Goal: Task Accomplishment & Management: Complete application form

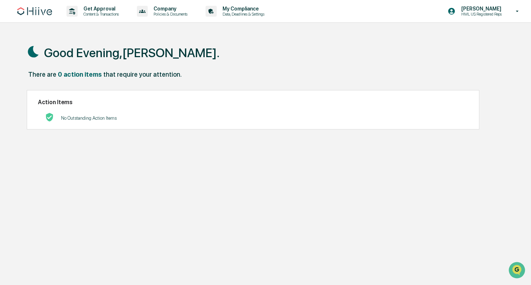
click at [228, 111] on div "No Outstanding Action Items" at bounding box center [253, 118] width 430 height 15
click at [104, 8] on p "Get Approval" at bounding box center [100, 9] width 45 height 6
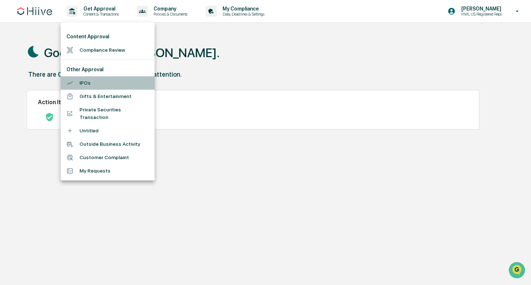
click at [89, 83] on li "IPOs" at bounding box center [108, 82] width 94 height 13
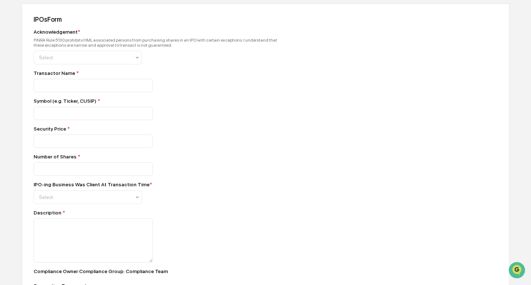
scroll to position [101, 0]
click at [105, 195] on div "Select" at bounding box center [84, 196] width 99 height 10
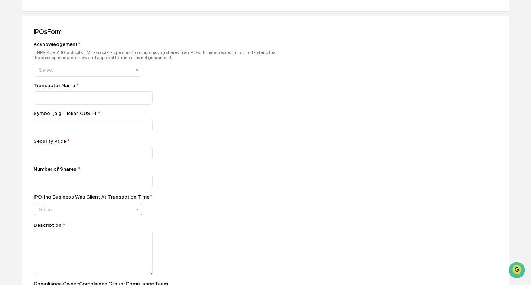
scroll to position [0, 0]
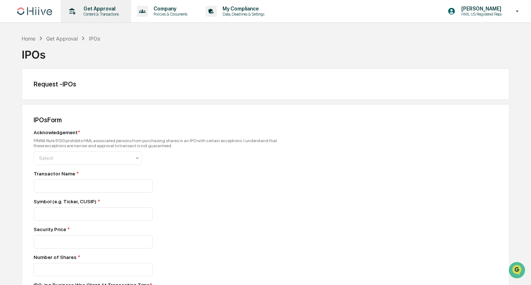
click at [102, 11] on p "Get Approval" at bounding box center [100, 9] width 45 height 6
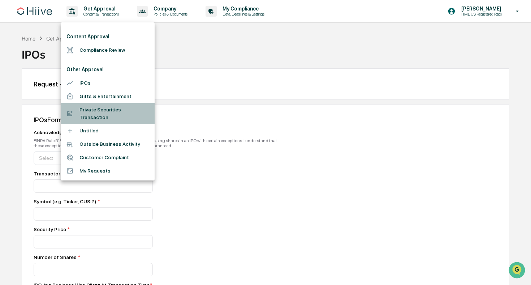
click at [91, 111] on li "Private Securities Transaction" at bounding box center [108, 113] width 94 height 21
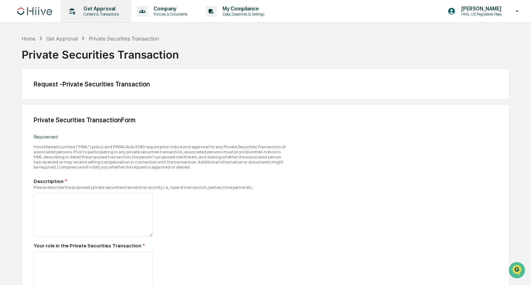
click at [95, 12] on p "Content & Transactions" at bounding box center [100, 14] width 45 height 5
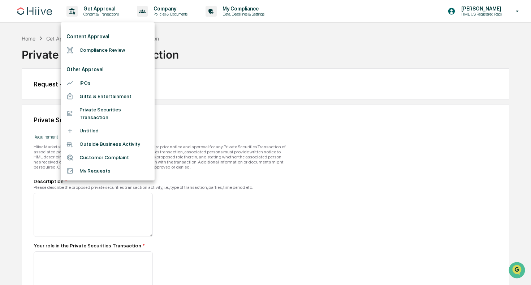
click at [95, 47] on li "Compliance Review" at bounding box center [108, 49] width 94 height 13
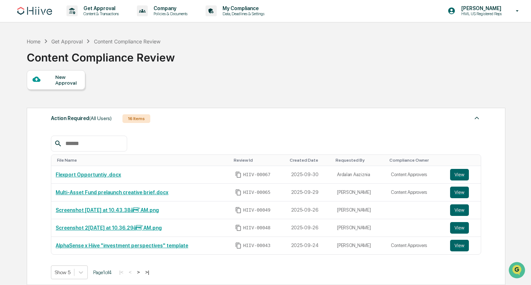
scroll to position [1, 0]
click at [65, 82] on div "New Approval" at bounding box center [67, 80] width 24 height 12
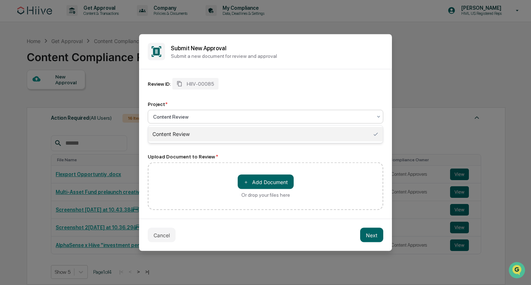
click at [178, 114] on div at bounding box center [262, 116] width 219 height 7
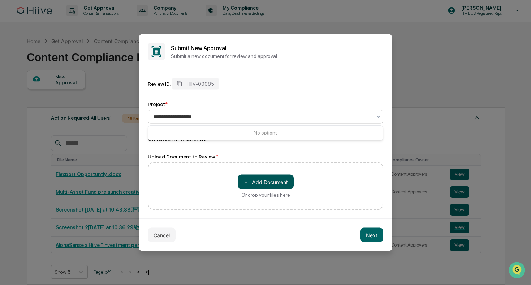
type input "**********"
click at [257, 184] on button "＋ Add Document" at bounding box center [266, 182] width 56 height 14
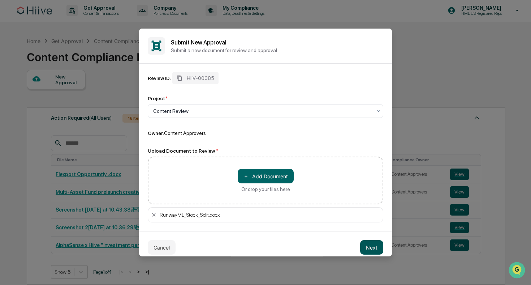
click at [375, 246] on button "Next" at bounding box center [371, 247] width 23 height 14
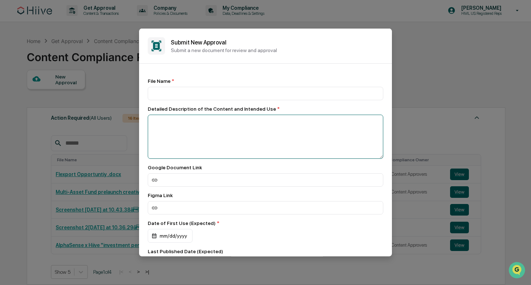
click at [255, 119] on textarea at bounding box center [266, 137] width 236 height 44
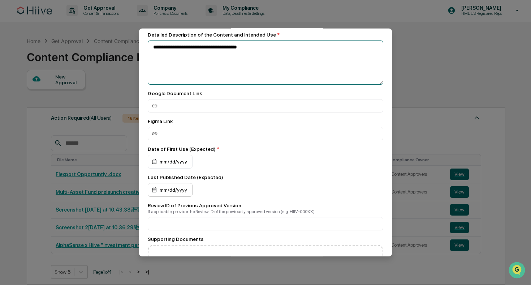
scroll to position [74, 0]
type textarea "**********"
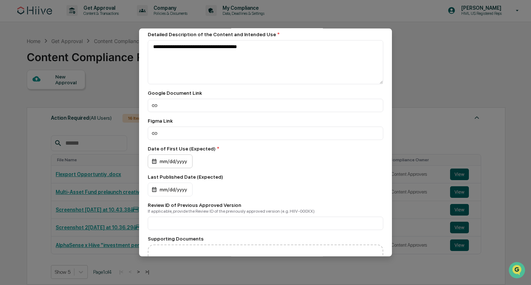
click at [178, 158] on div "mm/dd/yyyy" at bounding box center [170, 161] width 45 height 14
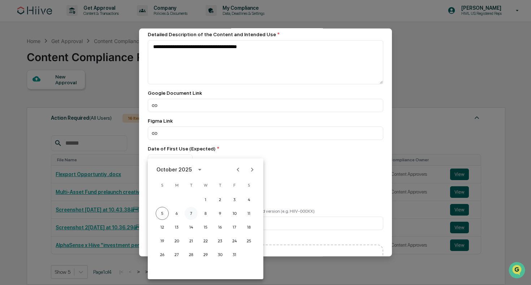
click at [194, 213] on button "7" at bounding box center [191, 213] width 13 height 13
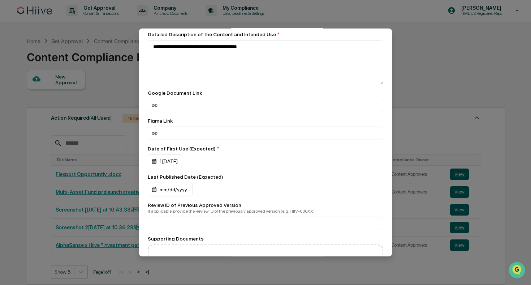
scroll to position [160, 0]
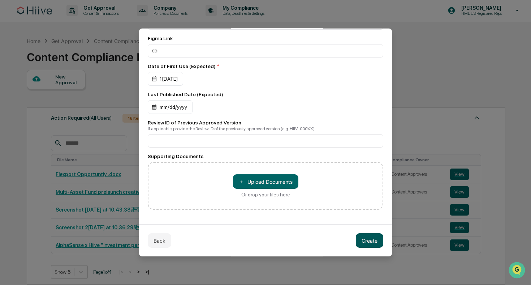
click at [369, 239] on button "Create" at bounding box center [369, 240] width 27 height 14
click at [377, 240] on button "Create" at bounding box center [369, 240] width 27 height 14
click at [367, 242] on button "Create" at bounding box center [369, 240] width 27 height 14
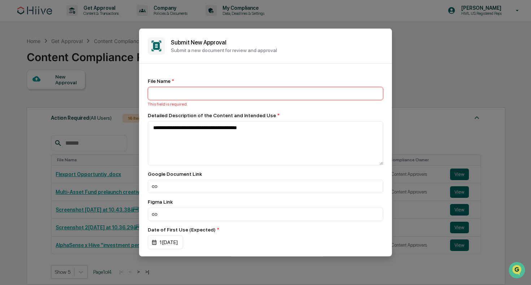
click at [210, 93] on input at bounding box center [266, 93] width 236 height 13
click at [215, 95] on input "**********" at bounding box center [266, 93] width 236 height 13
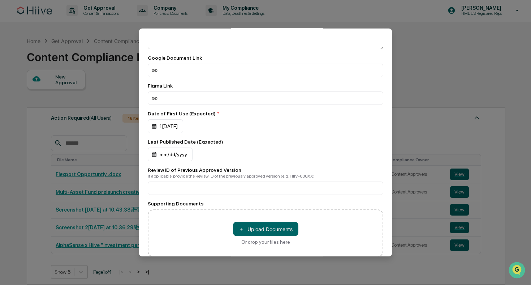
scroll to position [167, 0]
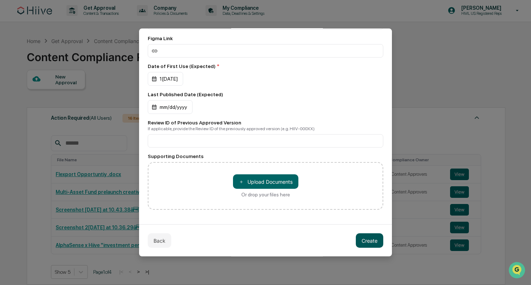
type input "**********"
click at [364, 236] on button "Create" at bounding box center [369, 240] width 27 height 14
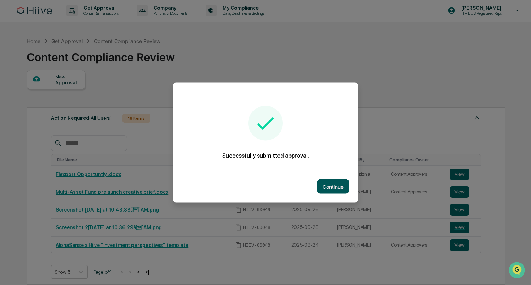
click at [331, 187] on button "Continue" at bounding box center [333, 186] width 33 height 14
